Goal: Information Seeking & Learning: Find specific fact

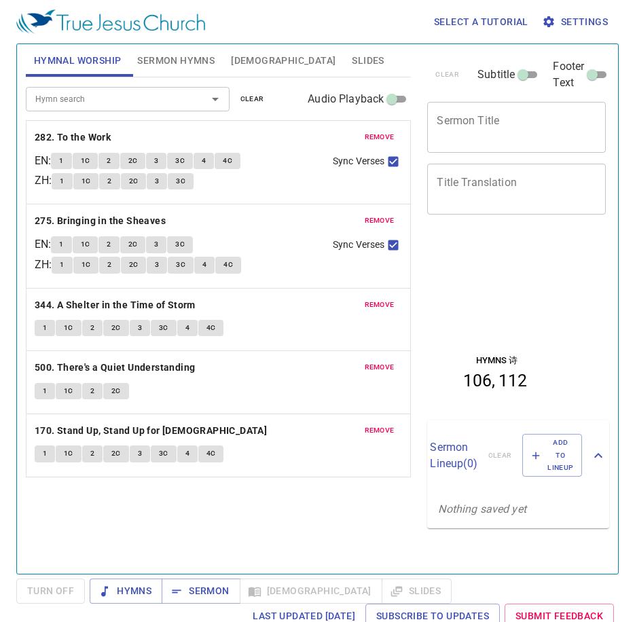
click at [372, 130] on button "remove" at bounding box center [380, 137] width 46 height 16
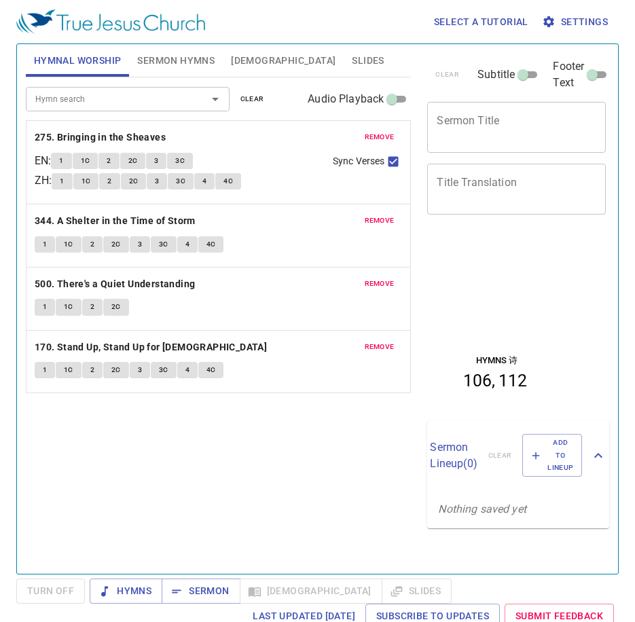
click at [372, 130] on button "remove" at bounding box center [380, 137] width 46 height 16
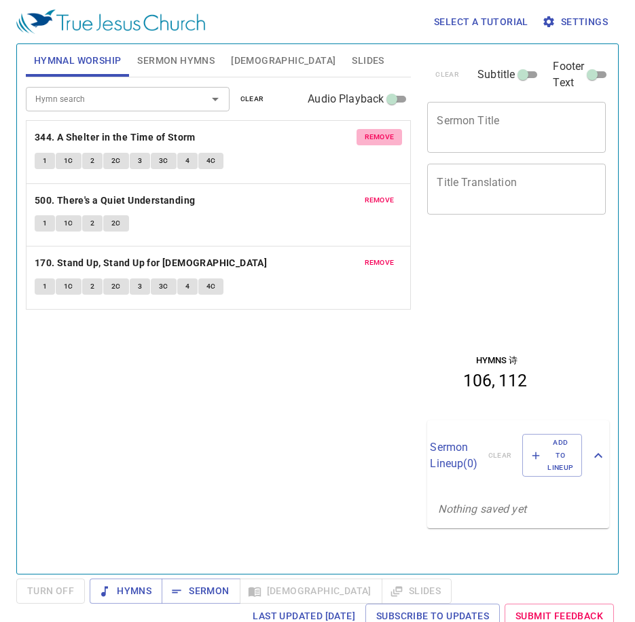
click at [372, 130] on button "remove" at bounding box center [380, 137] width 46 height 16
click at [372, 192] on button "remove" at bounding box center [380, 200] width 46 height 16
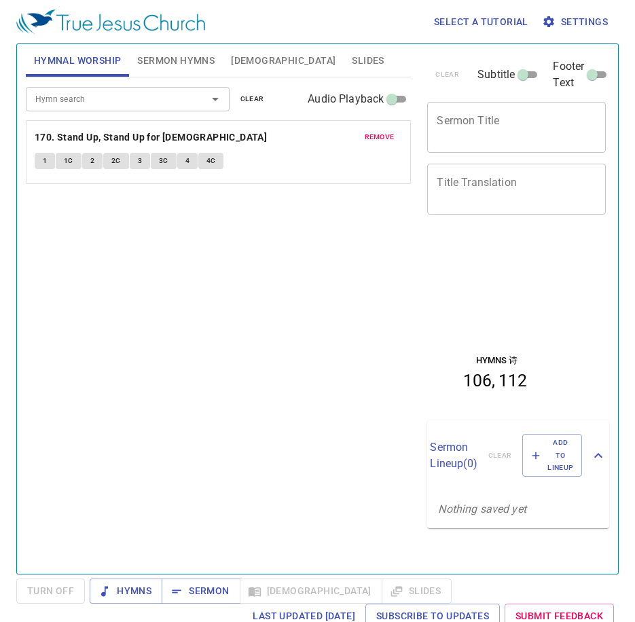
click at [372, 130] on button "remove" at bounding box center [380, 137] width 46 height 16
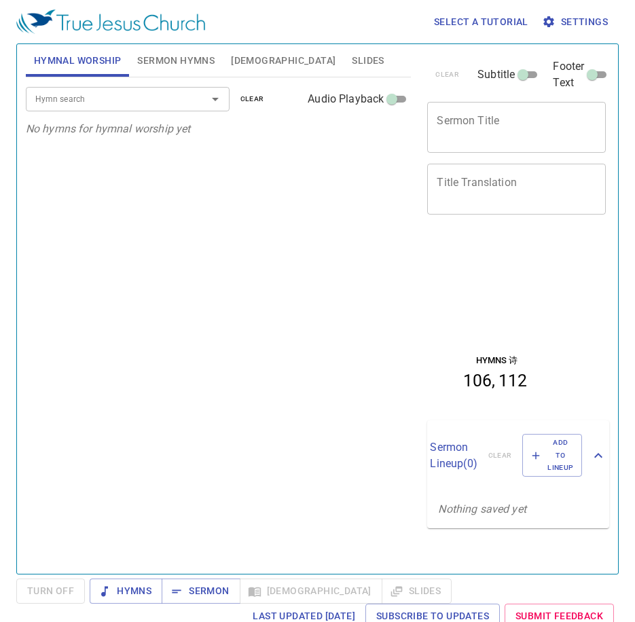
click at [138, 46] on button "Sermon Hymns" at bounding box center [176, 60] width 94 height 33
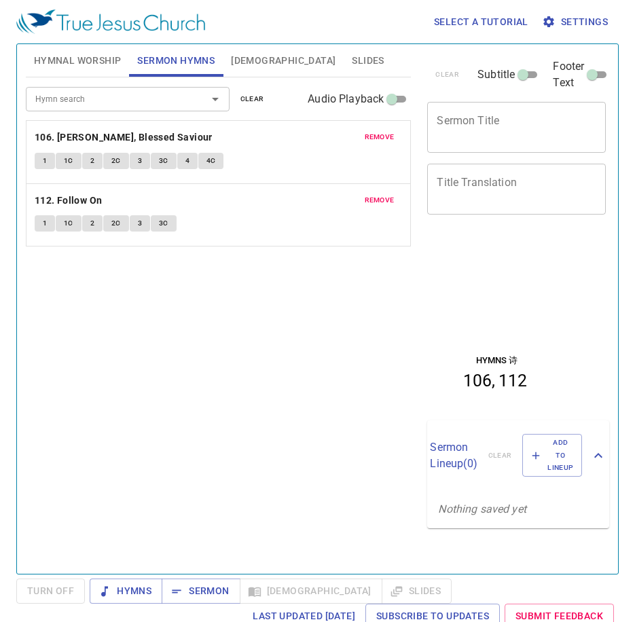
click at [378, 135] on span "remove" at bounding box center [380, 137] width 30 height 12
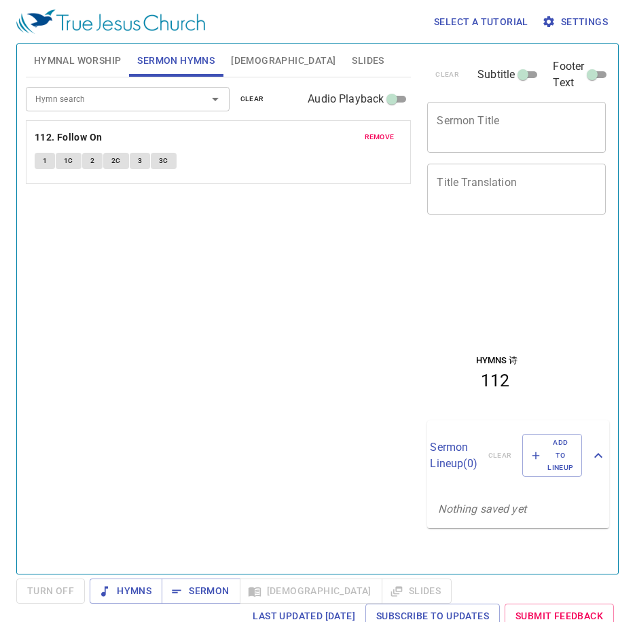
click at [378, 135] on span "remove" at bounding box center [380, 137] width 30 height 12
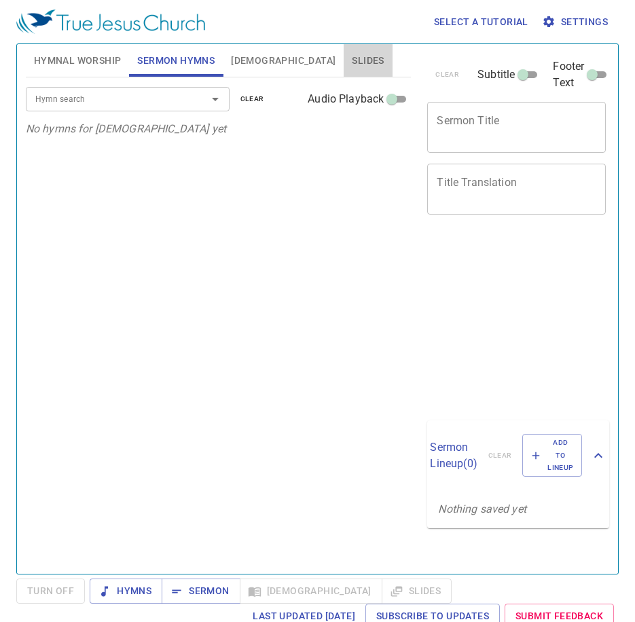
click at [352, 61] on span "Slides" at bounding box center [368, 60] width 32 height 17
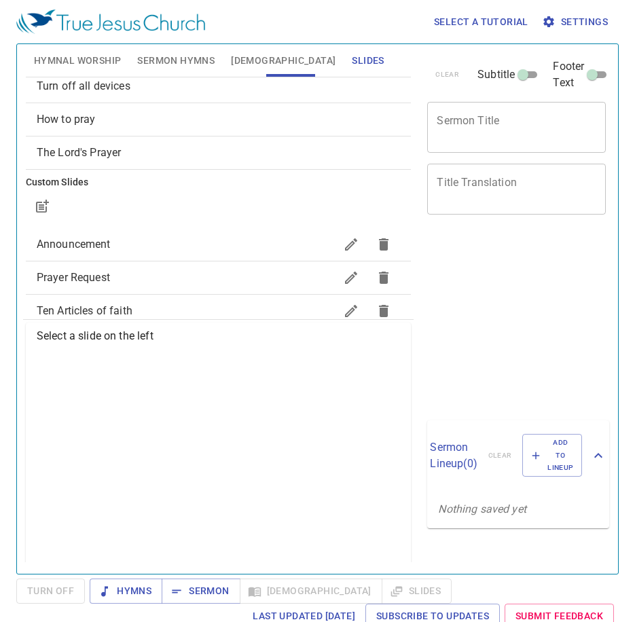
scroll to position [68, 0]
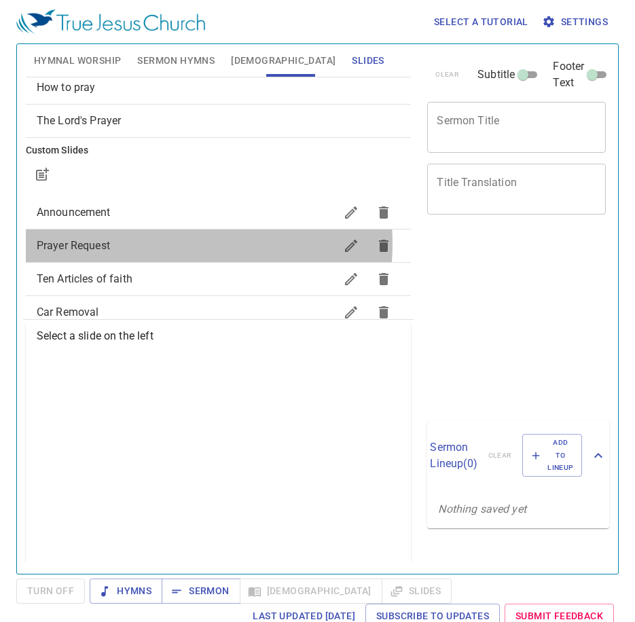
click at [162, 244] on span "Prayer Request" at bounding box center [186, 246] width 299 height 16
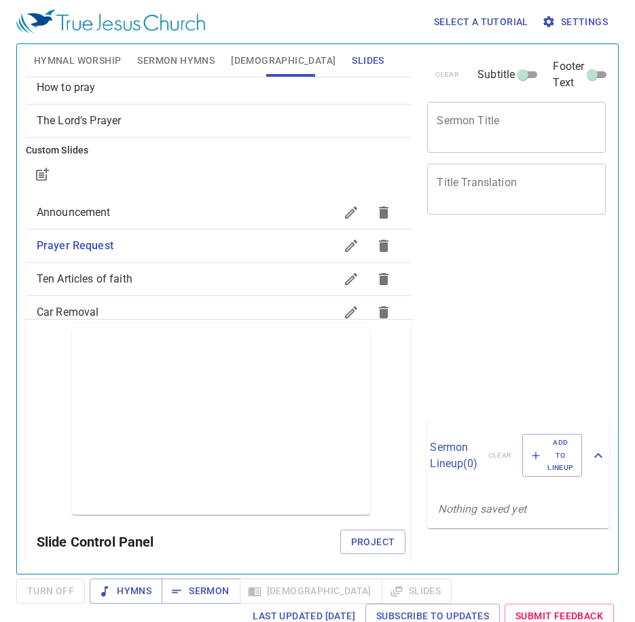
drag, startPoint x: 67, startPoint y: 52, endPoint x: 117, endPoint y: 90, distance: 62.6
click at [67, 54] on span "Hymnal Worship" at bounding box center [78, 60] width 88 height 17
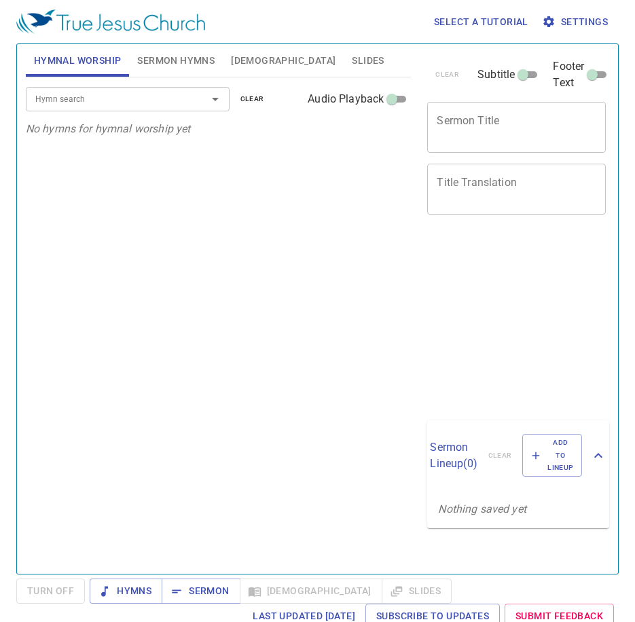
click at [160, 106] on input "Hymn search" at bounding box center [108, 99] width 156 height 16
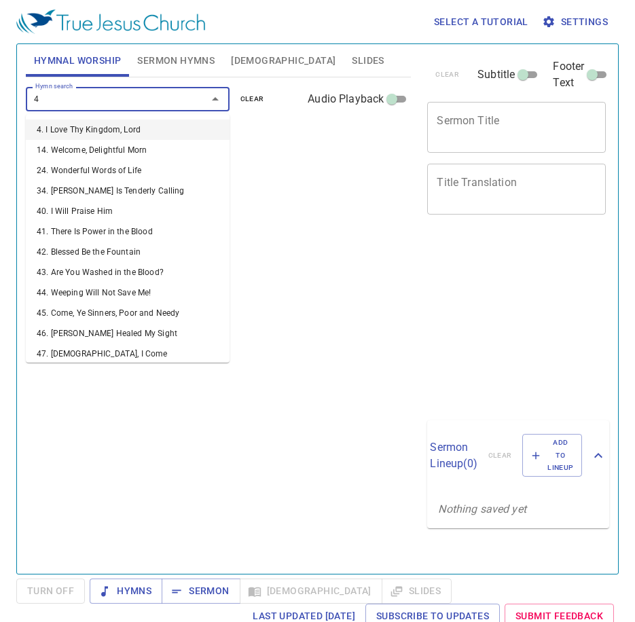
type input "47"
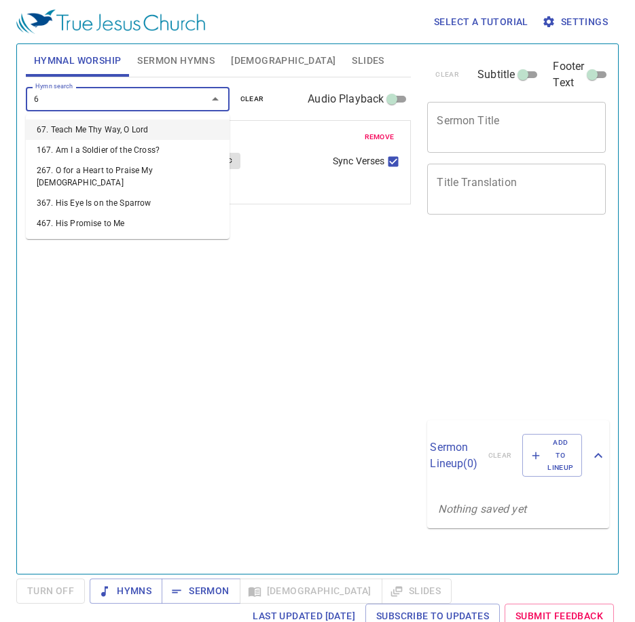
type input "67"
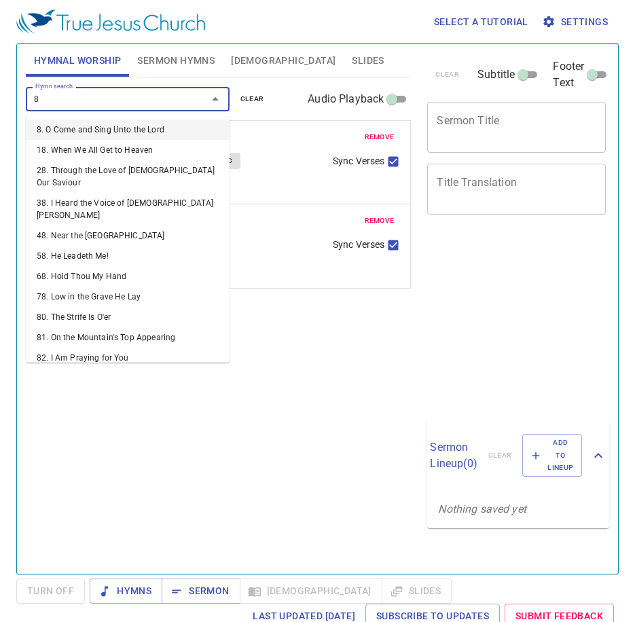
type input "87"
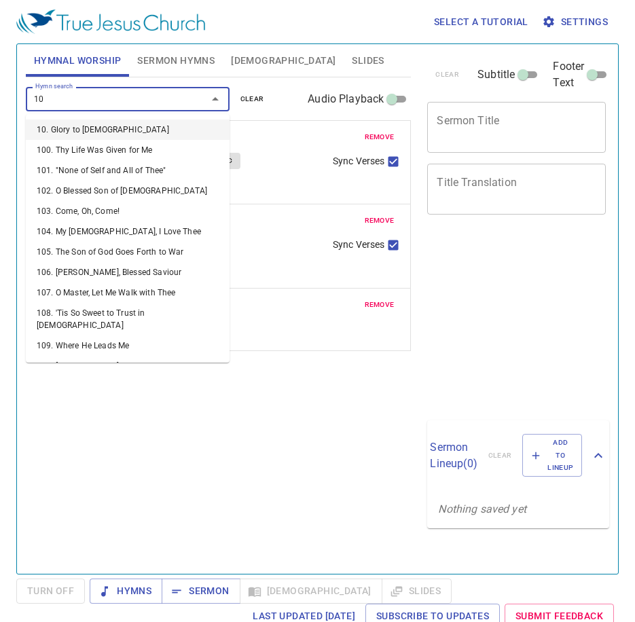
type input "107"
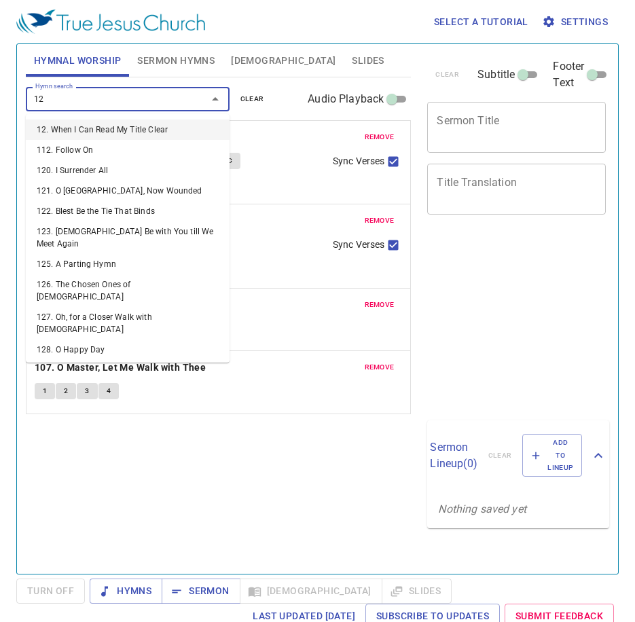
type input "127"
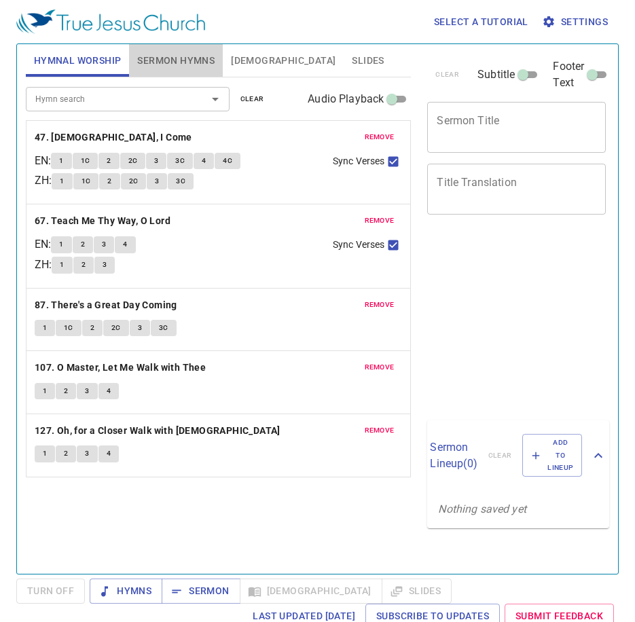
click at [168, 60] on span "Sermon Hymns" at bounding box center [175, 60] width 77 height 17
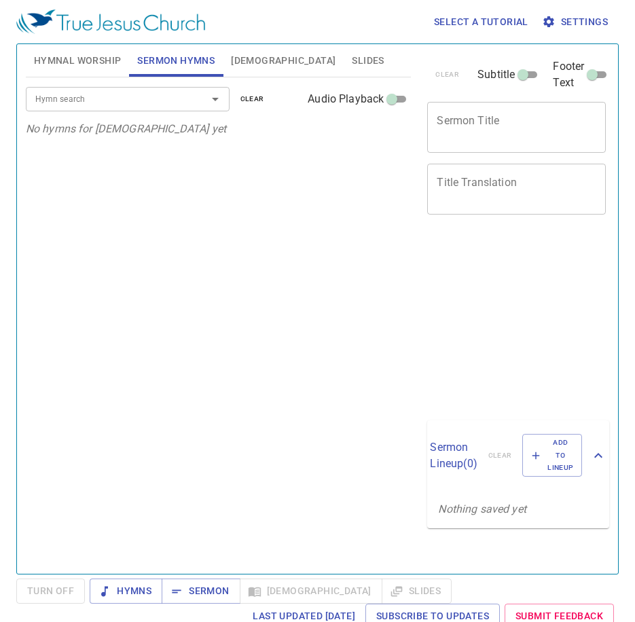
click at [151, 112] on div "Hymn search Hymn search clear Audio Playback" at bounding box center [219, 98] width 386 height 43
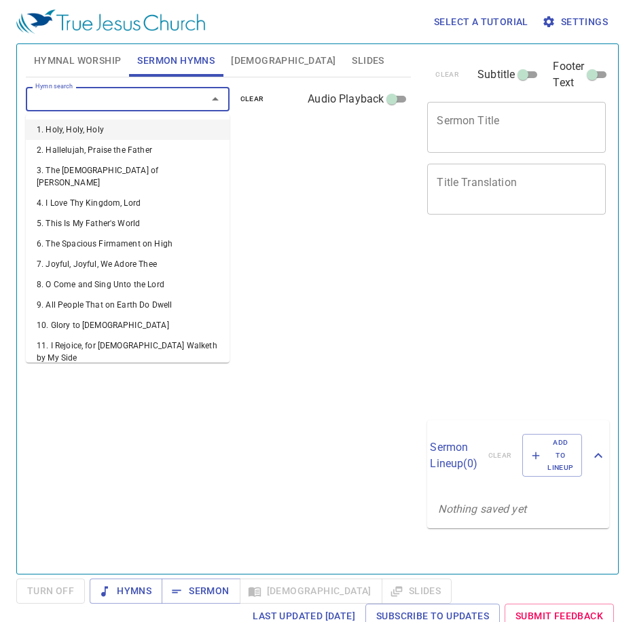
click at [163, 103] on input "Hymn search" at bounding box center [108, 99] width 156 height 16
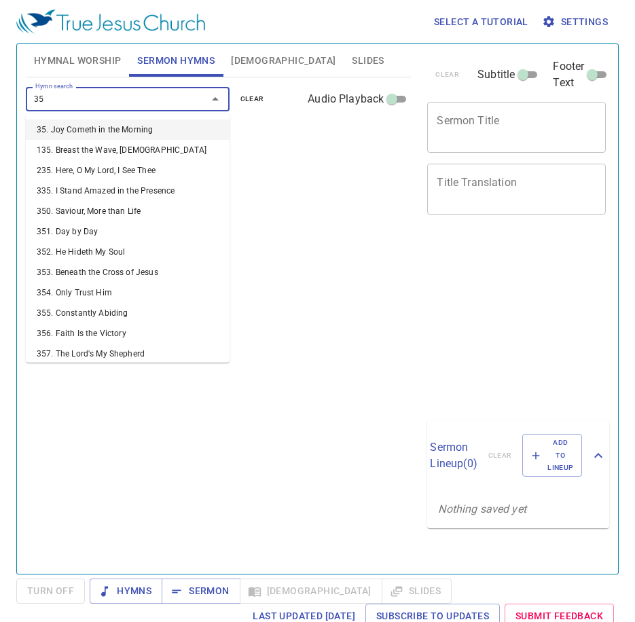
type input "351"
type input "352"
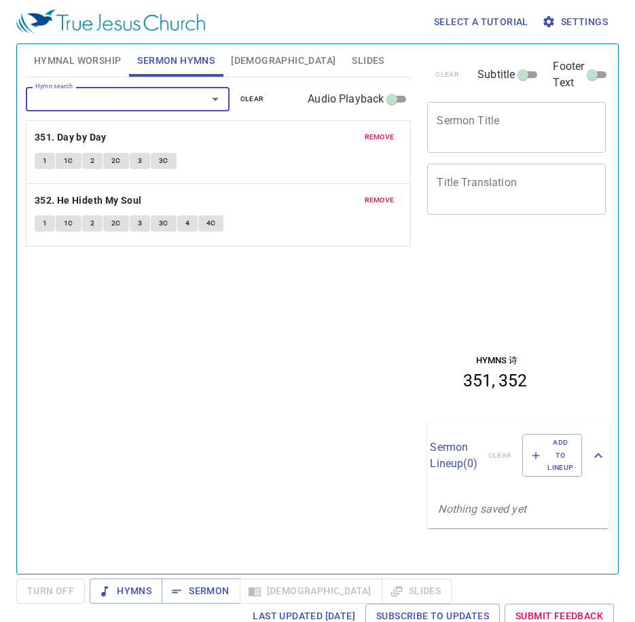
click at [75, 69] on button "Hymnal Worship" at bounding box center [78, 60] width 104 height 33
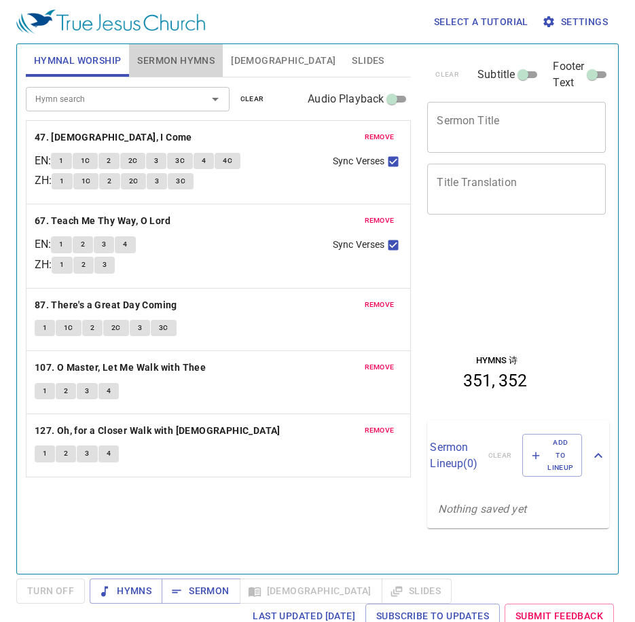
click at [189, 62] on span "Sermon Hymns" at bounding box center [175, 60] width 77 height 17
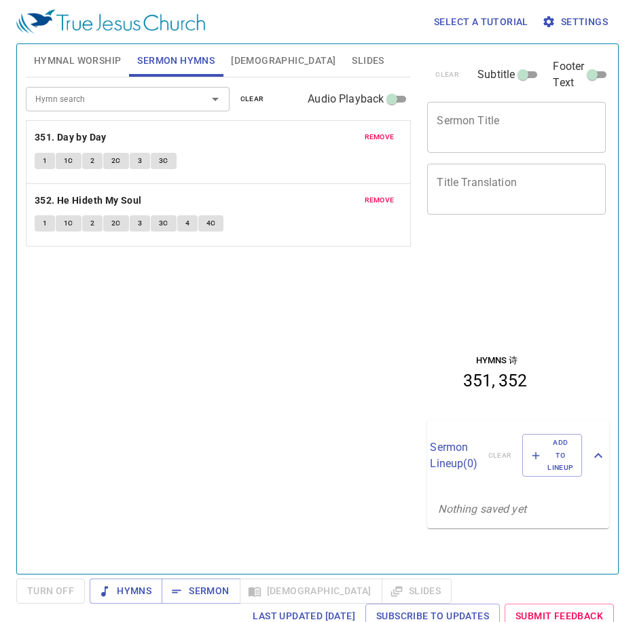
click at [77, 69] on span "Hymnal Worship" at bounding box center [78, 60] width 88 height 17
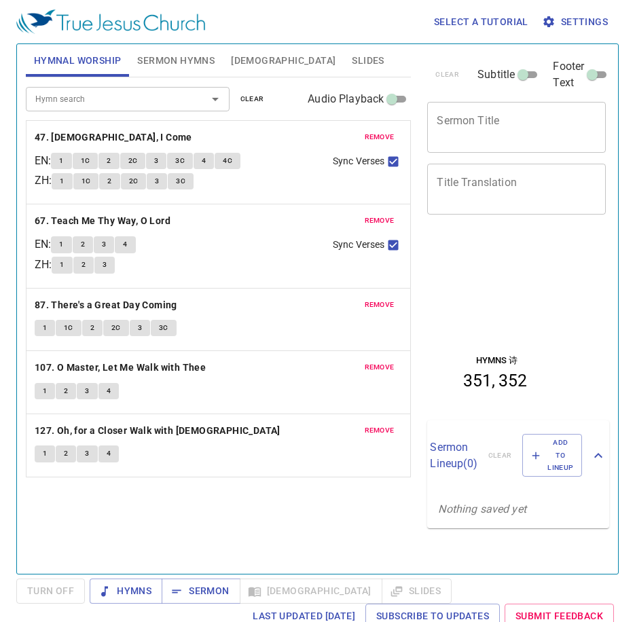
click at [211, 54] on span "Sermon Hymns" at bounding box center [175, 60] width 77 height 17
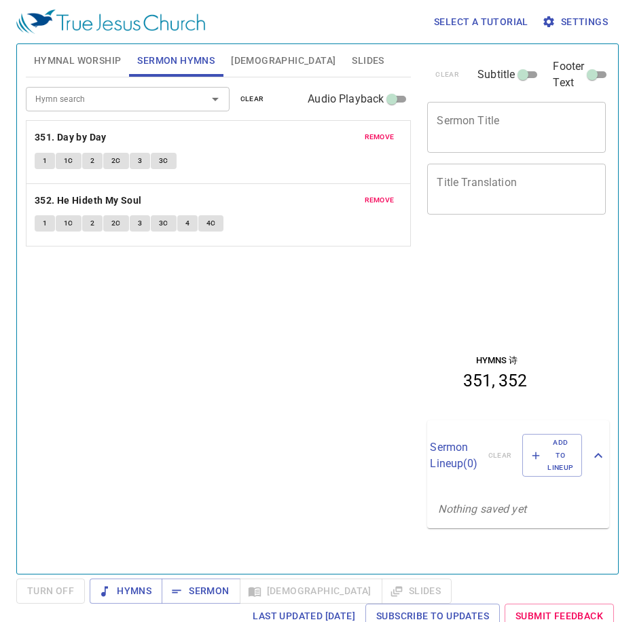
click at [70, 63] on span "Hymnal Worship" at bounding box center [78, 60] width 88 height 17
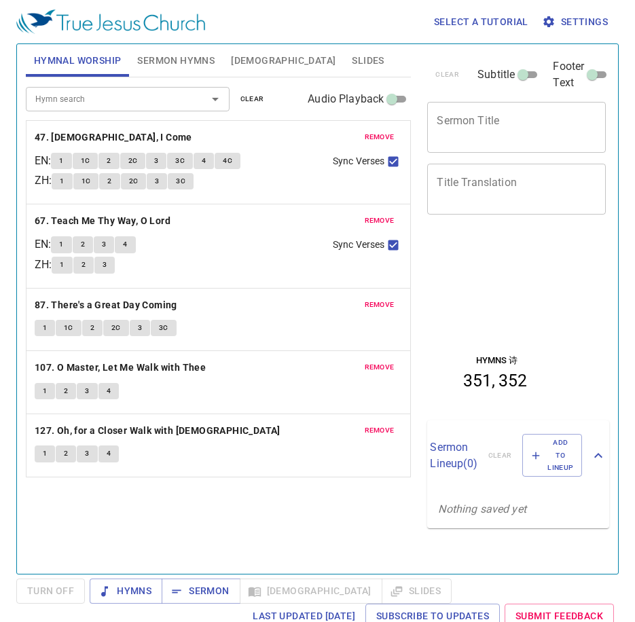
click at [79, 154] on button "1C" at bounding box center [86, 161] width 26 height 16
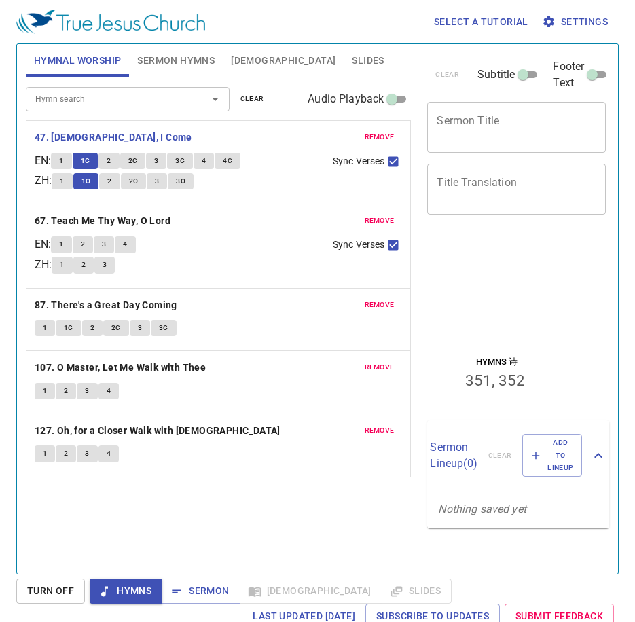
click at [20, 160] on div "Hymnal Worship Sermon Hymns Bible Slides Hymn search Hymn search clear Audio Pl…" at bounding box center [218, 304] width 397 height 530
click at [58, 164] on button "1" at bounding box center [61, 161] width 20 height 16
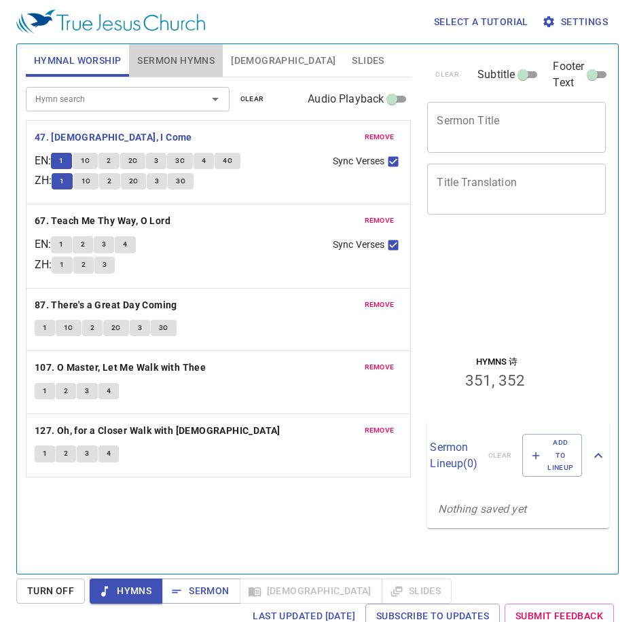
click at [165, 65] on span "Sermon Hymns" at bounding box center [175, 60] width 77 height 17
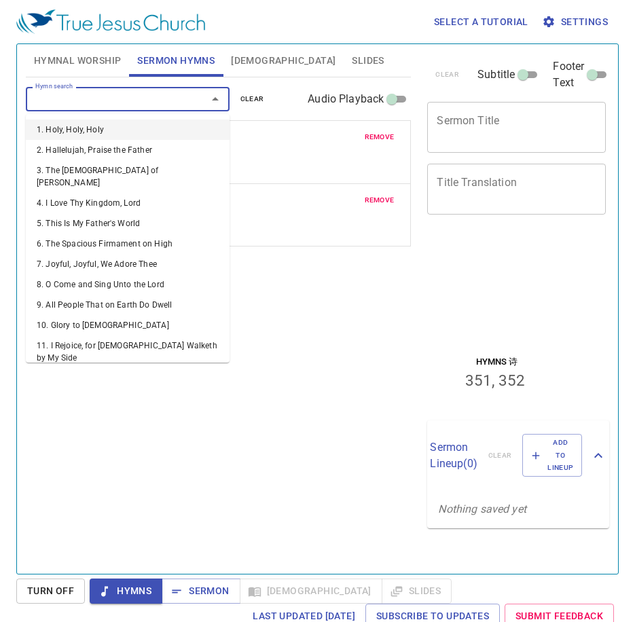
click at [153, 103] on input "Hymn search" at bounding box center [108, 99] width 156 height 16
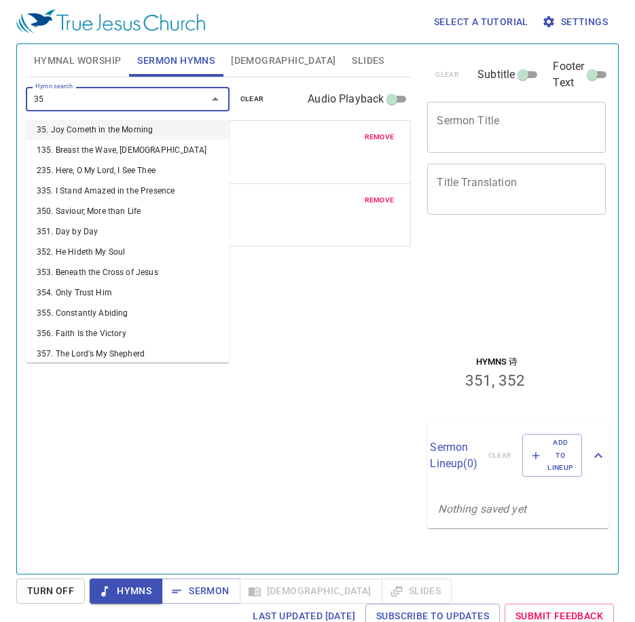
type input "354"
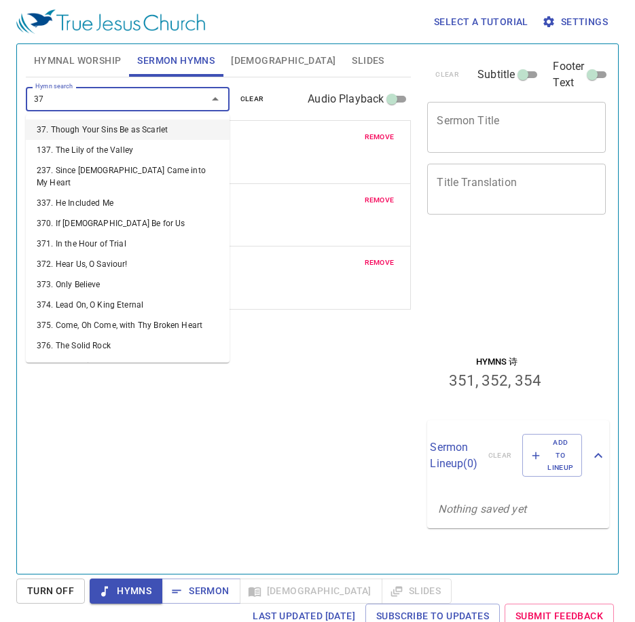
type input "373"
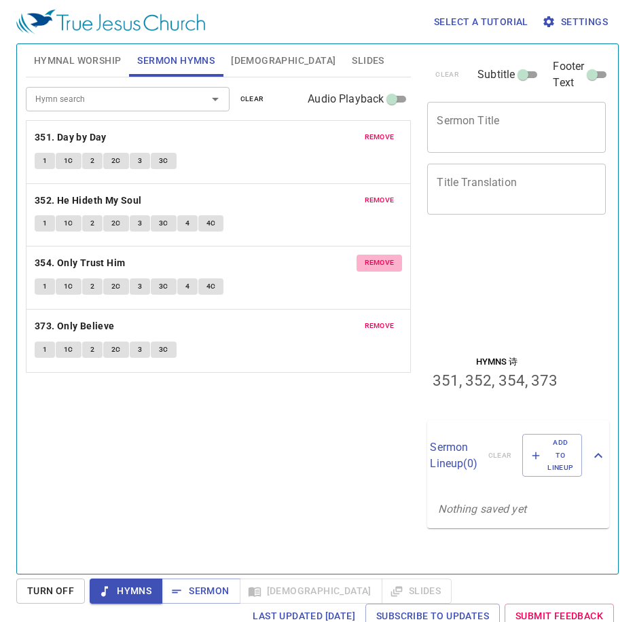
click at [385, 270] on button "remove" at bounding box center [380, 263] width 46 height 16
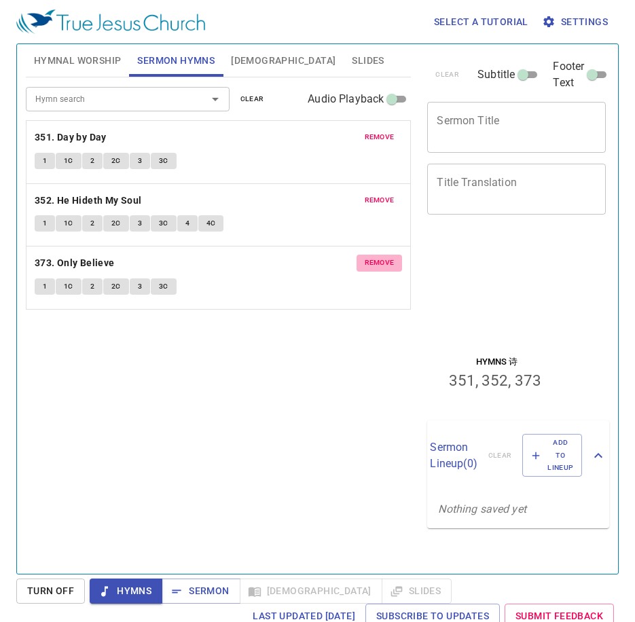
click at [385, 270] on button "remove" at bounding box center [380, 263] width 46 height 16
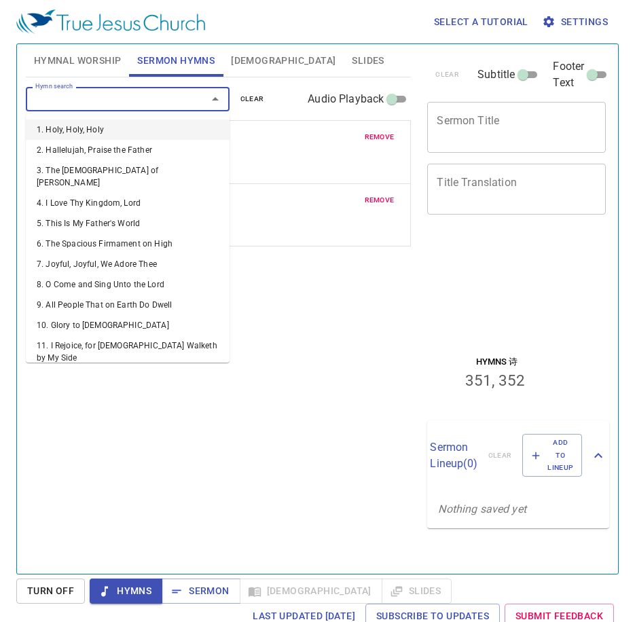
click at [179, 100] on input "Hymn search" at bounding box center [108, 99] width 156 height 16
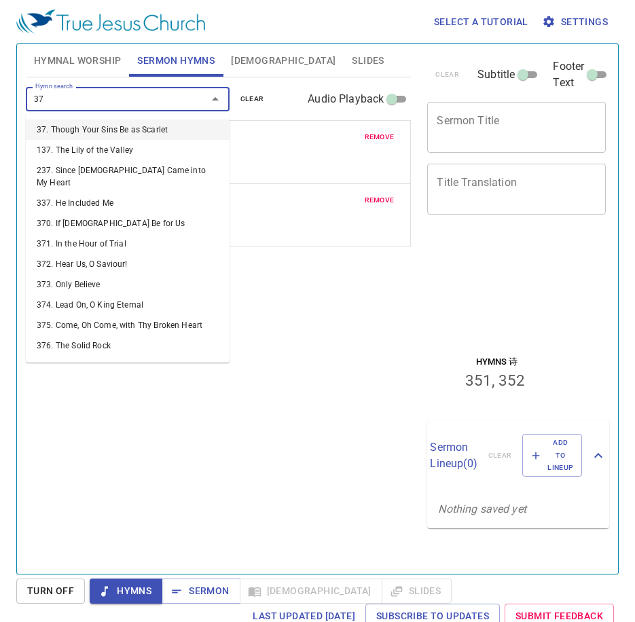
type input "373"
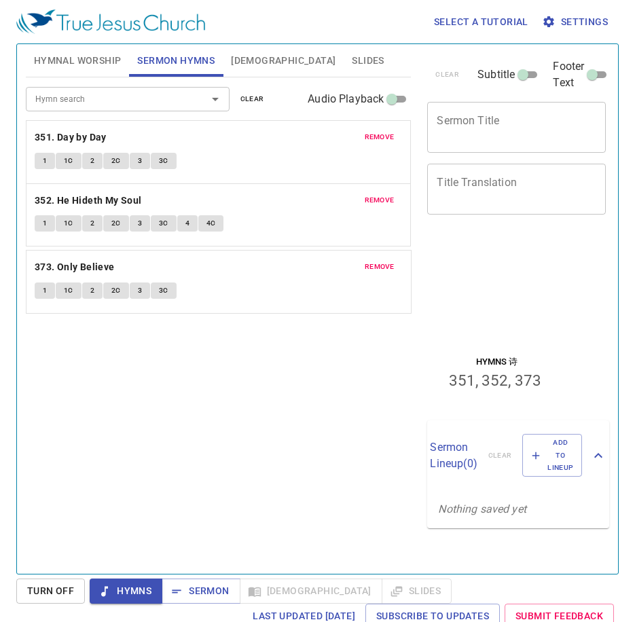
drag, startPoint x: 385, startPoint y: 251, endPoint x: 380, endPoint y: 266, distance: 15.7
click at [381, 260] on div "remove 351. Day by Day 1 1C 2 2C 3 3C remove 352. He Hideth My Soul 1 1C 2 2C 3…" at bounding box center [219, 215] width 386 height 190
click at [377, 266] on span "remove" at bounding box center [380, 263] width 30 height 12
click at [92, 58] on span "Hymnal Worship" at bounding box center [78, 60] width 88 height 17
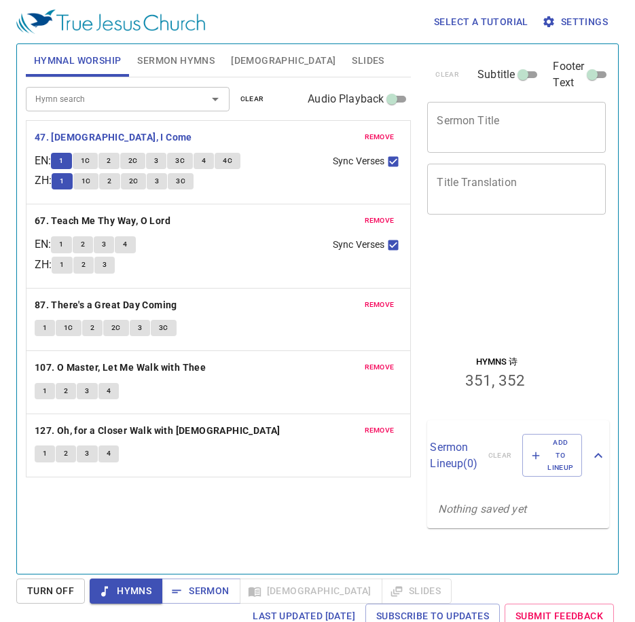
drag, startPoint x: 174, startPoint y: 54, endPoint x: 168, endPoint y: 69, distance: 15.3
click at [174, 54] on span "Sermon Hymns" at bounding box center [175, 60] width 77 height 17
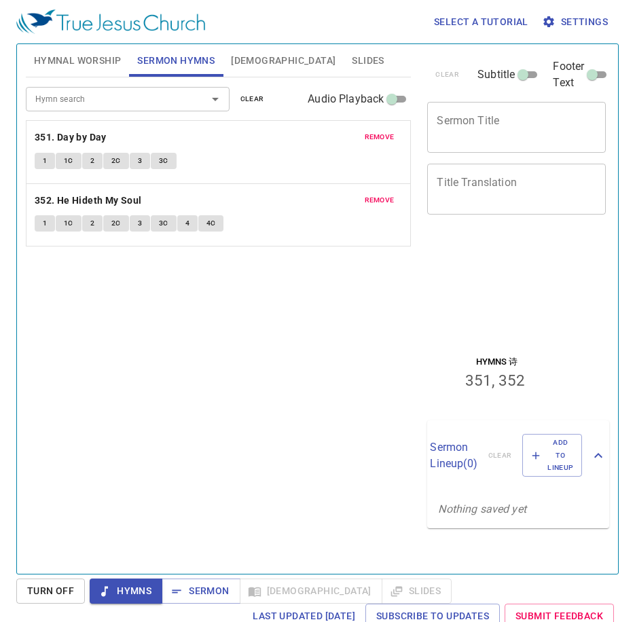
click at [158, 88] on div "Hymn search" at bounding box center [128, 99] width 204 height 24
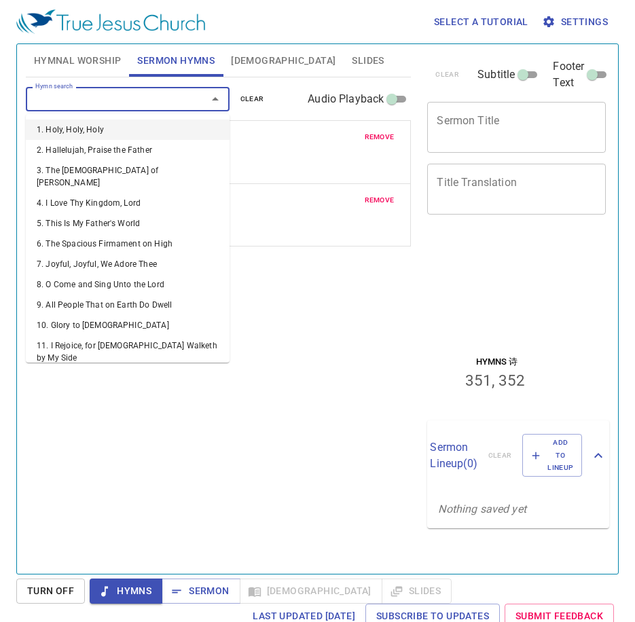
click at [162, 93] on input "Hymn search" at bounding box center [108, 99] width 156 height 16
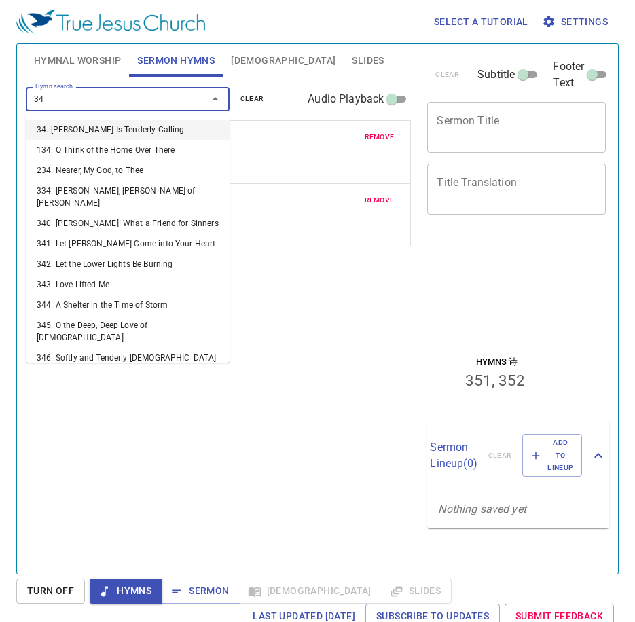
type input "343"
type input "344"
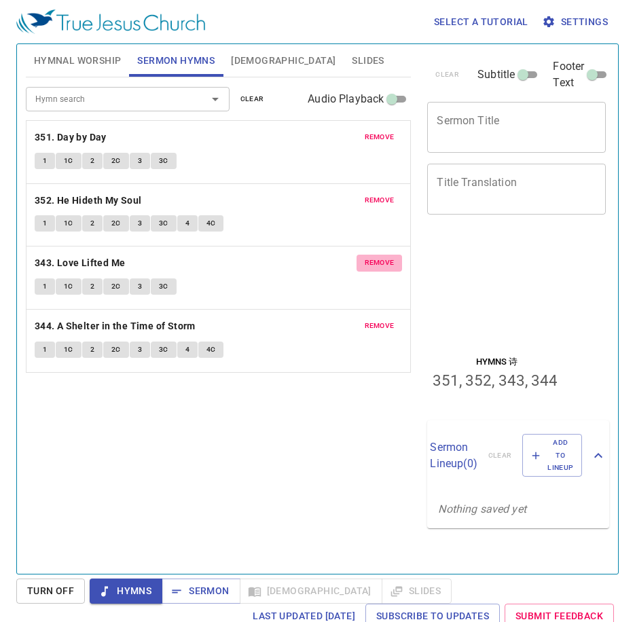
click at [365, 259] on span "remove" at bounding box center [380, 263] width 30 height 12
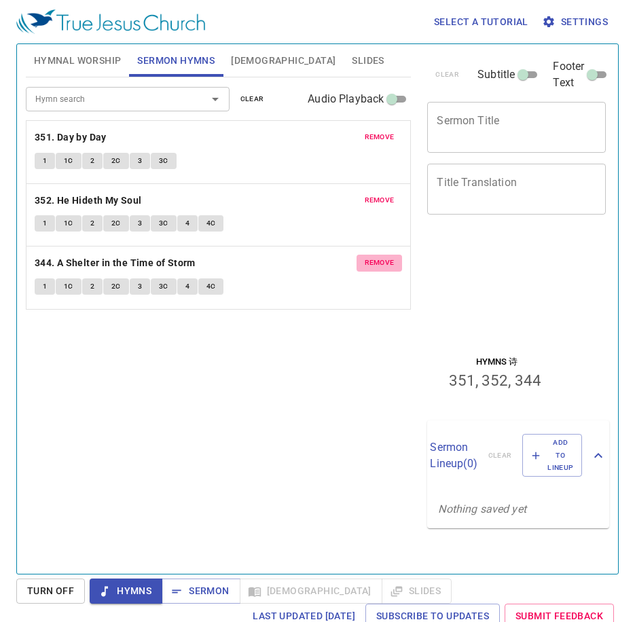
click at [365, 259] on span "remove" at bounding box center [380, 263] width 30 height 12
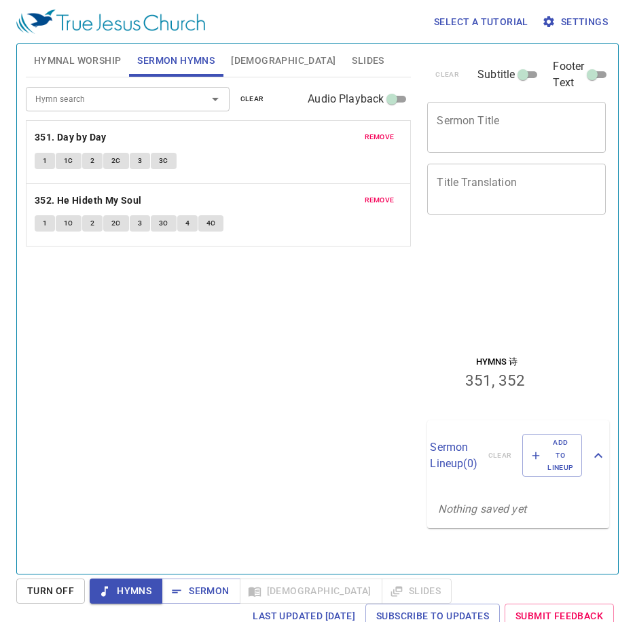
click at [95, 59] on span "Hymnal Worship" at bounding box center [78, 60] width 88 height 17
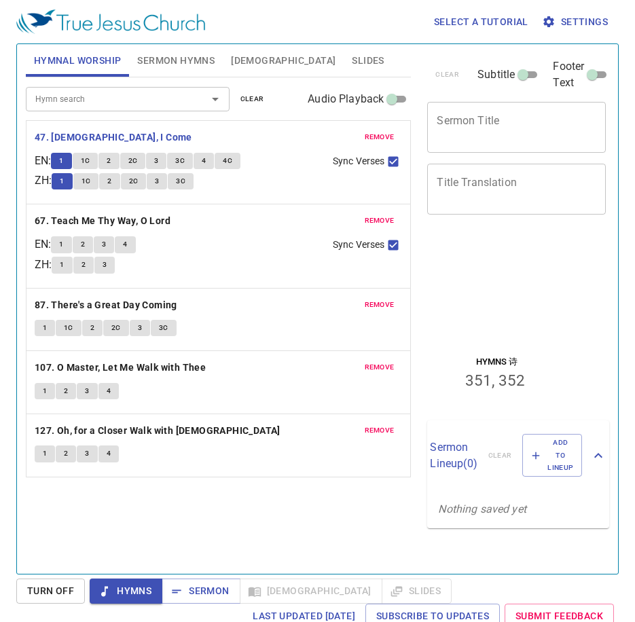
click at [107, 505] on div "Hymn search Hymn search clear Audio Playback remove 47. Jesus, I Come EN : 1 1C…" at bounding box center [219, 319] width 386 height 485
click at [142, 495] on div "Hymn search Hymn search clear Audio Playback remove 47. Jesus, I Come EN : 1 1C…" at bounding box center [219, 319] width 386 height 485
click at [204, 509] on div "Hymn search Hymn search clear Audio Playback remove 47. Jesus, I Come EN : 1 1C…" at bounding box center [219, 319] width 386 height 485
click at [215, 512] on div "Hymn search Hymn search clear Audio Playback remove 47. Jesus, I Come EN : 1 1C…" at bounding box center [219, 319] width 386 height 485
click at [111, 217] on b "67. Teach Me Thy Way, O Lord" at bounding box center [103, 221] width 136 height 17
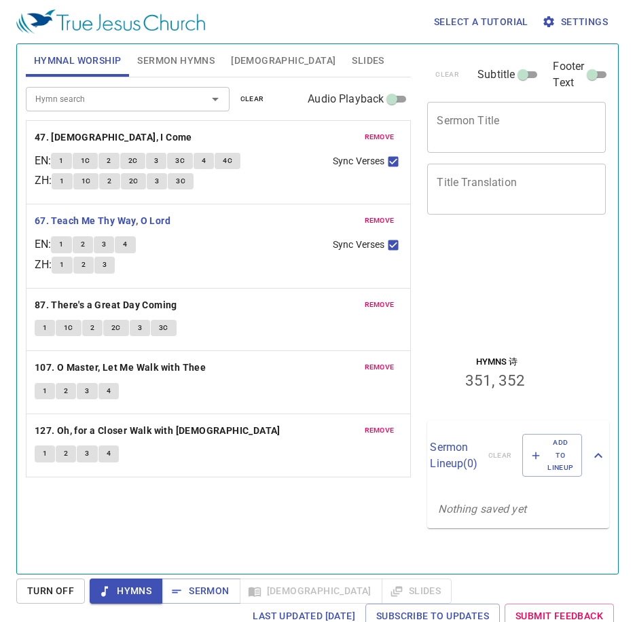
click at [185, 542] on div "Hymn search Hymn search clear Audio Playback remove 47. Jesus, I Come EN : 1 1C…" at bounding box center [219, 319] width 386 height 485
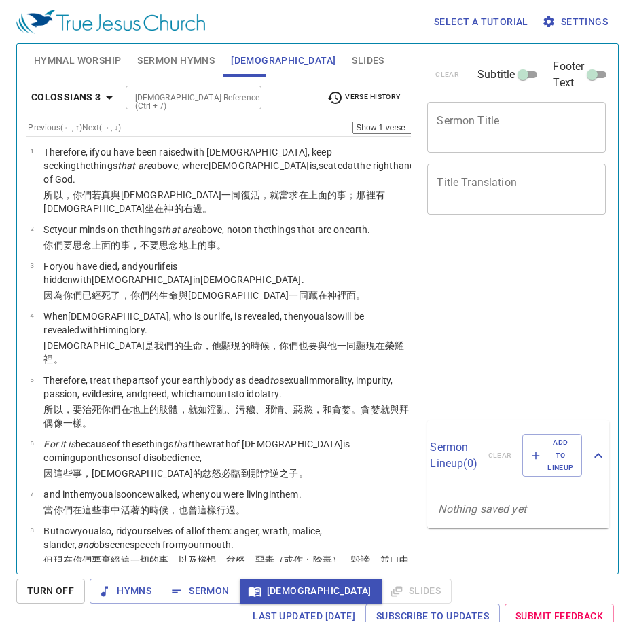
select select "5"
select select "10"
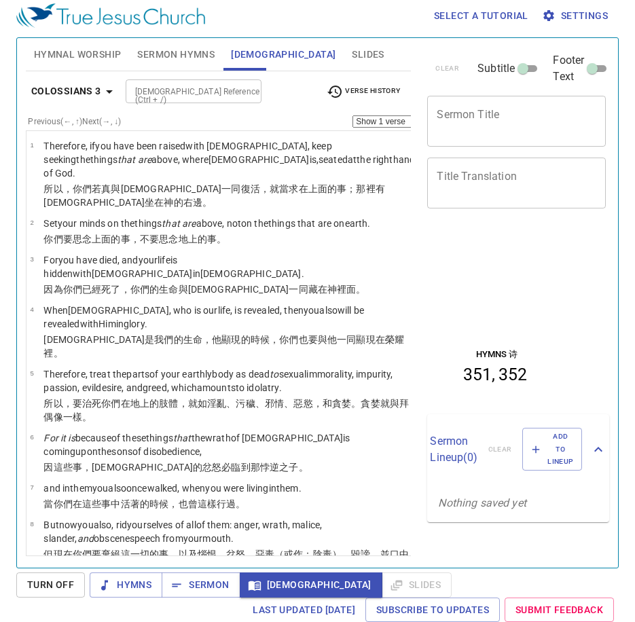
scroll to position [380, 0]
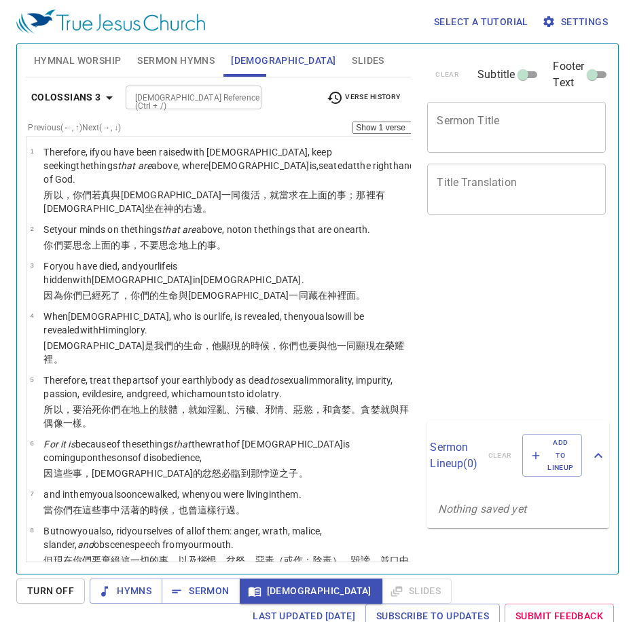
select select "12"
select select "17"
select select "12"
select select "17"
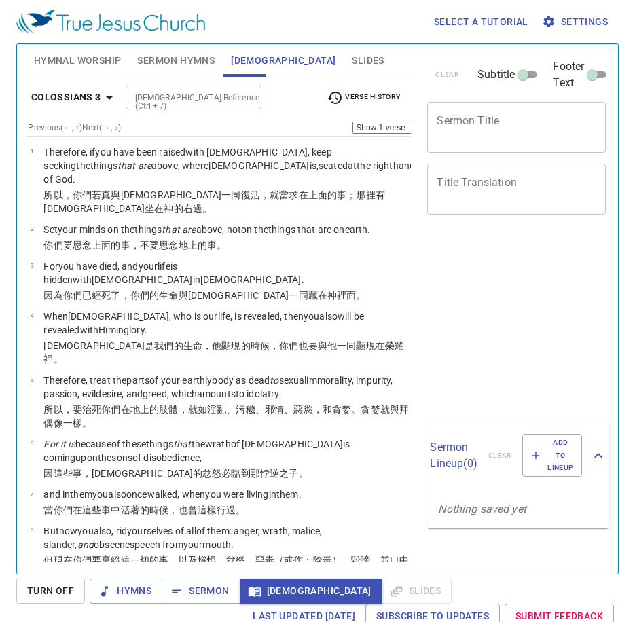
scroll to position [6, 0]
select select "12"
select select "17"
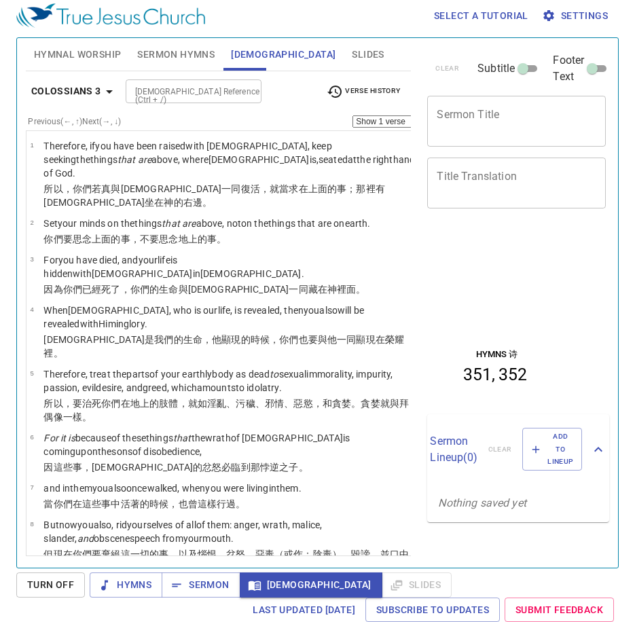
scroll to position [949, 0]
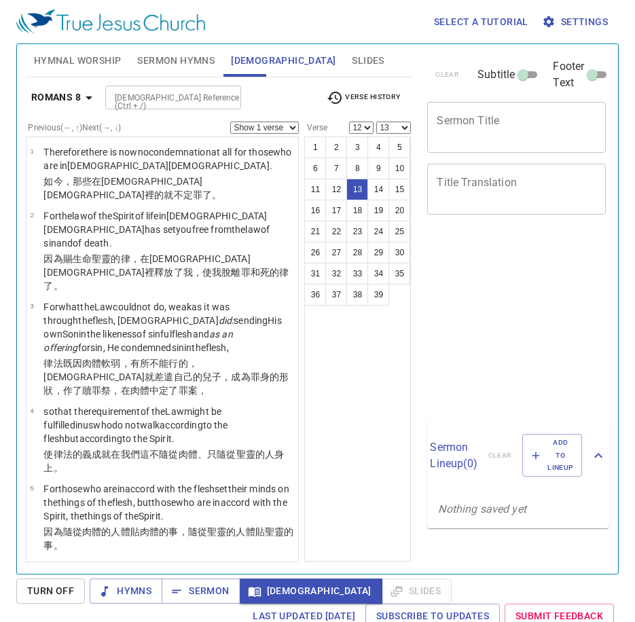
select select "12"
select select "13"
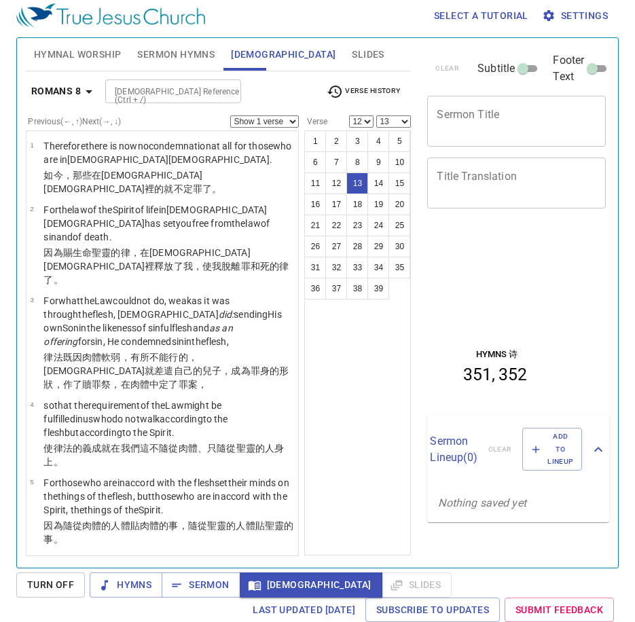
scroll to position [596, 0]
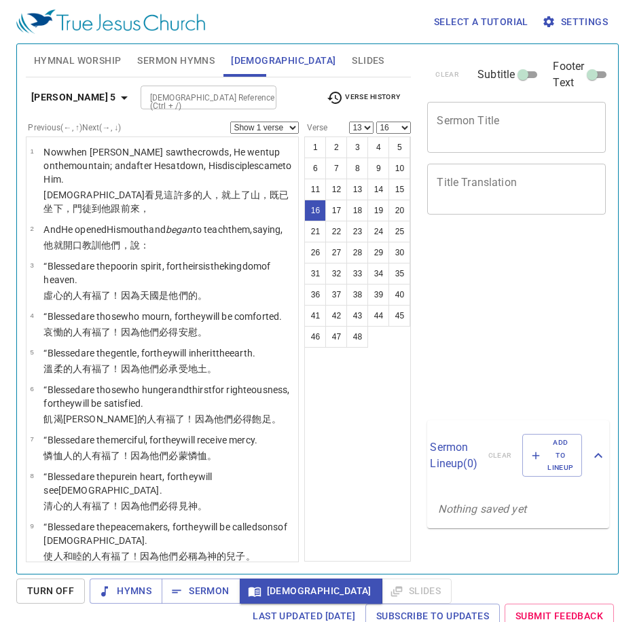
select select "13"
select select "16"
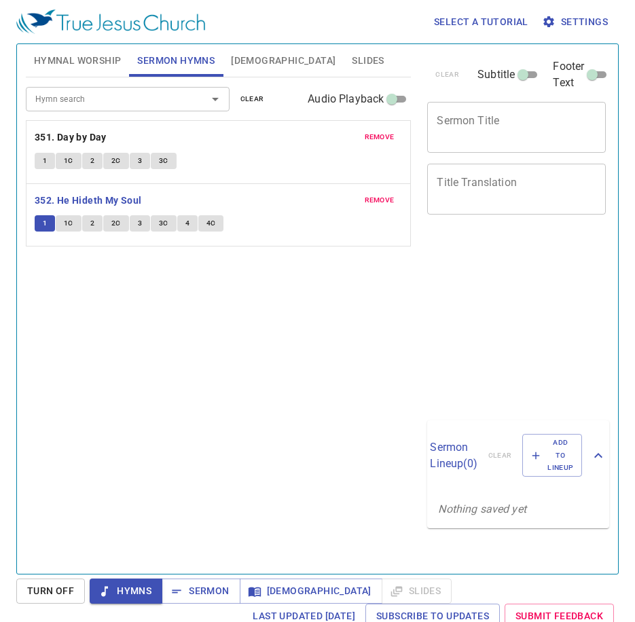
scroll to position [6, 0]
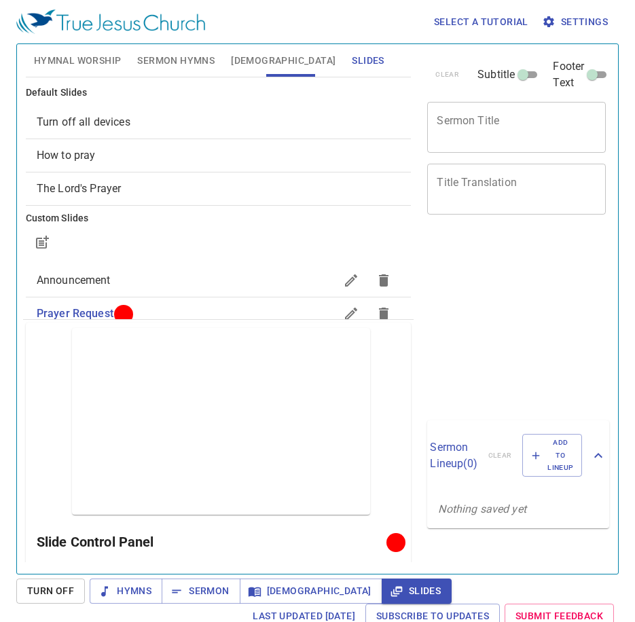
scroll to position [6, 0]
